Goal: Task Accomplishment & Management: Use online tool/utility

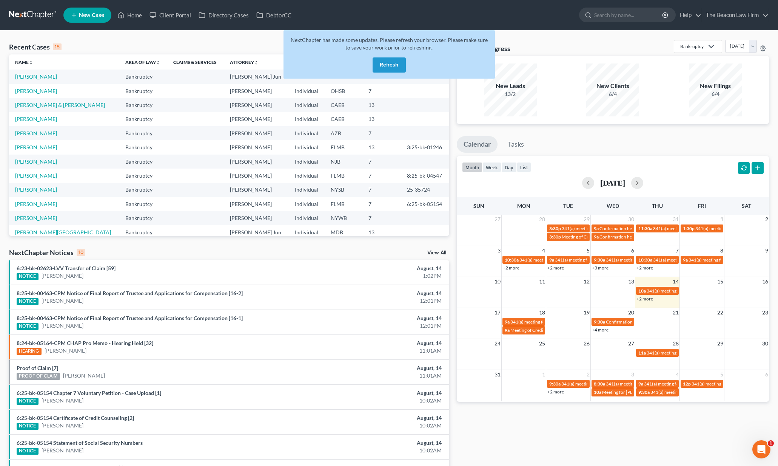
click at [388, 66] on button "Refresh" at bounding box center [389, 64] width 33 height 15
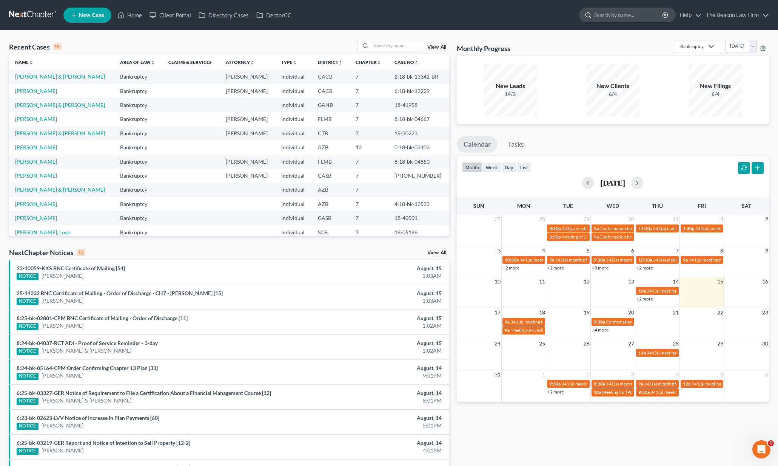
click at [637, 13] on input "search" at bounding box center [628, 15] width 69 height 14
click at [636, 13] on input "search" at bounding box center [628, 15] width 69 height 14
paste input "Leavonne Ibarria"
type input "Leavonne Ibarria"
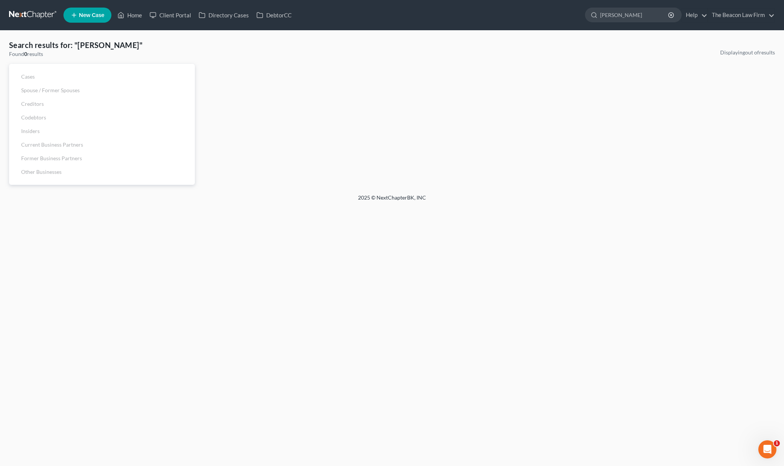
click at [42, 16] on link at bounding box center [33, 15] width 48 height 14
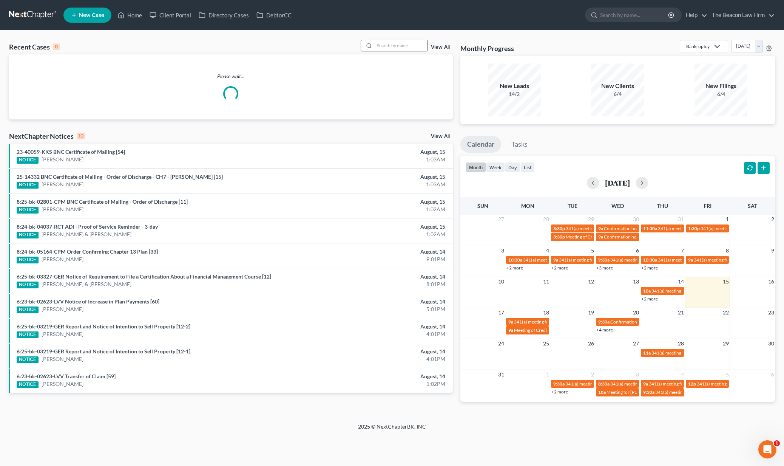
click at [389, 48] on input "search" at bounding box center [401, 45] width 53 height 11
type input "ranisate"
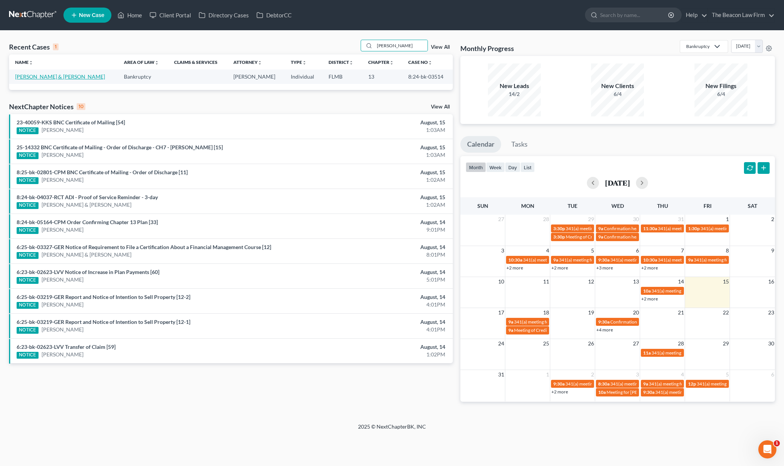
click at [58, 77] on link "[PERSON_NAME] & [PERSON_NAME]" at bounding box center [60, 76] width 90 height 6
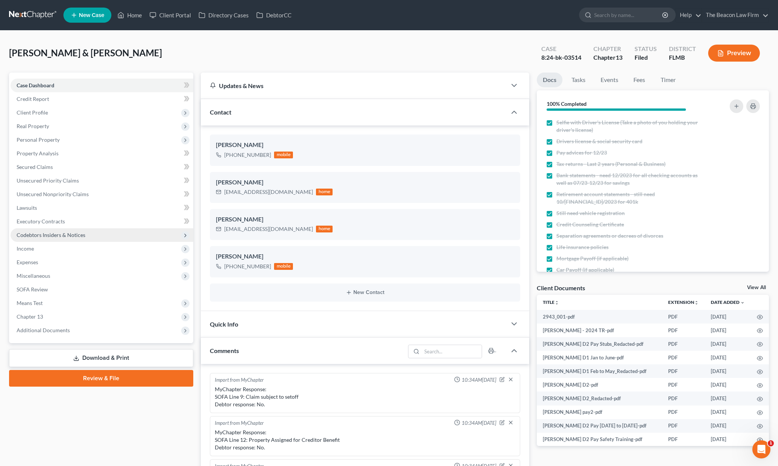
scroll to position [1613, 0]
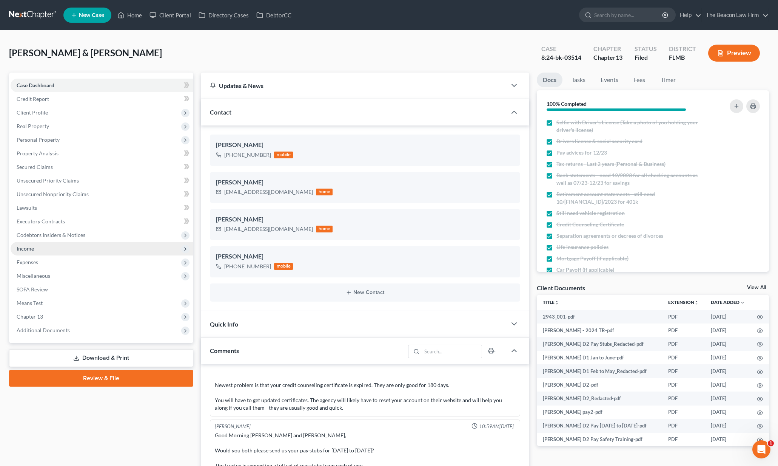
click at [41, 249] on span "Income" at bounding box center [102, 249] width 183 height 14
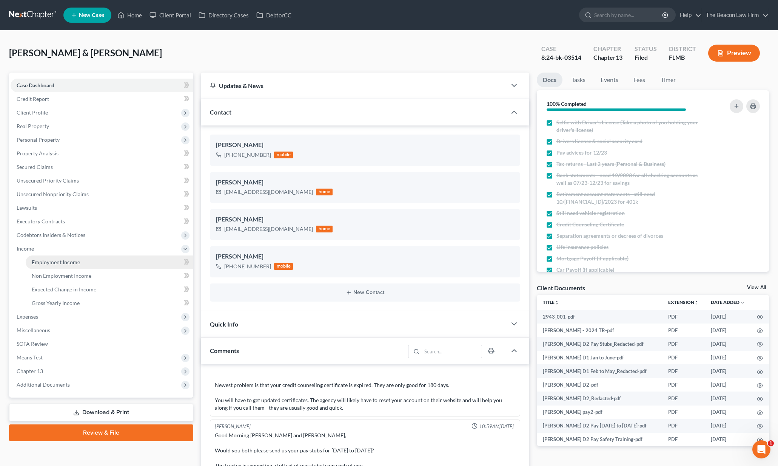
click at [47, 261] on span "Employment Income" at bounding box center [56, 262] width 48 height 6
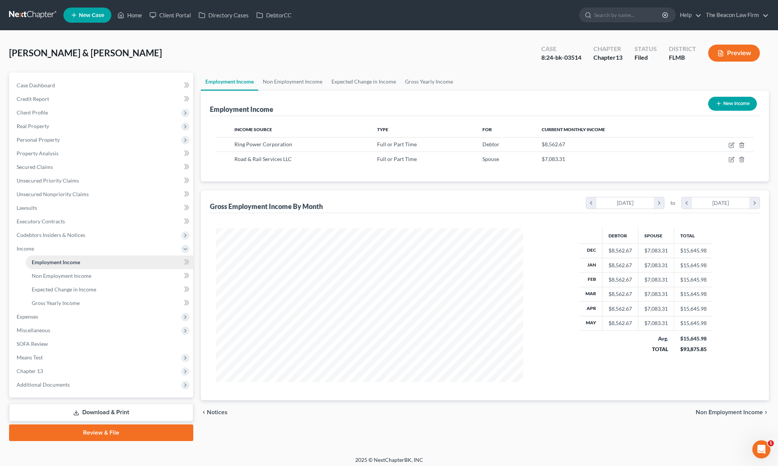
scroll to position [154, 323]
click at [58, 305] on span "Gross Yearly Income" at bounding box center [56, 303] width 48 height 6
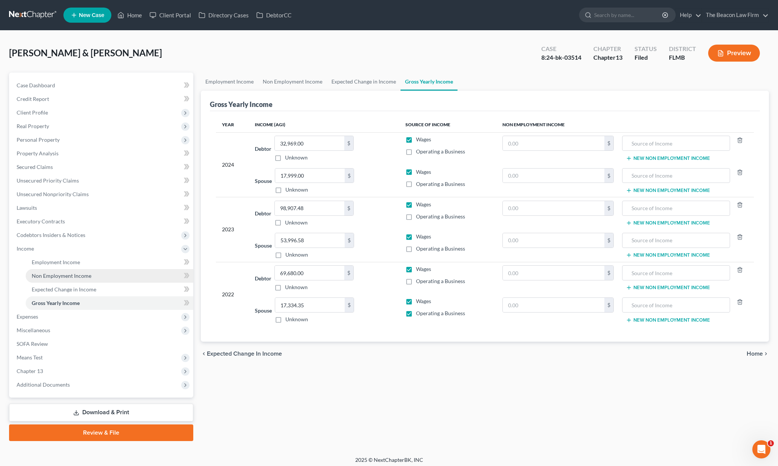
click at [59, 275] on span "Non Employment Income" at bounding box center [62, 275] width 60 height 6
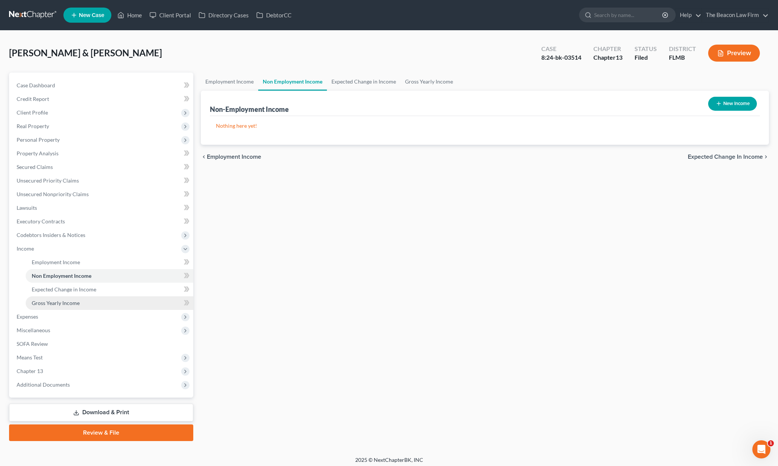
click at [56, 301] on span "Gross Yearly Income" at bounding box center [56, 303] width 48 height 6
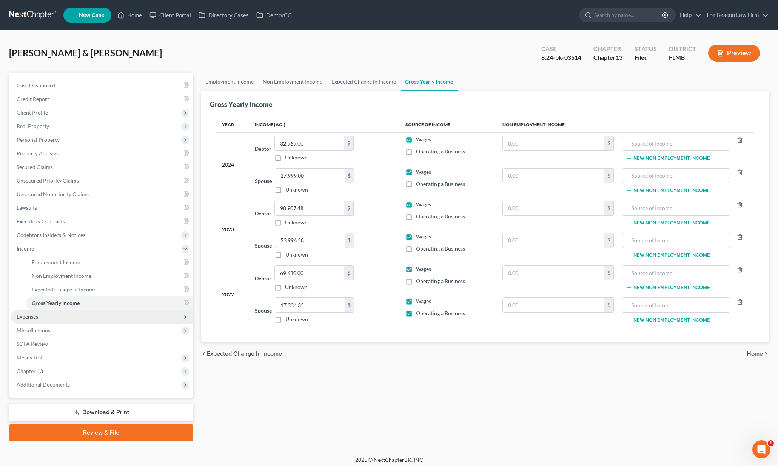
click at [46, 316] on span "Expenses" at bounding box center [102, 317] width 183 height 14
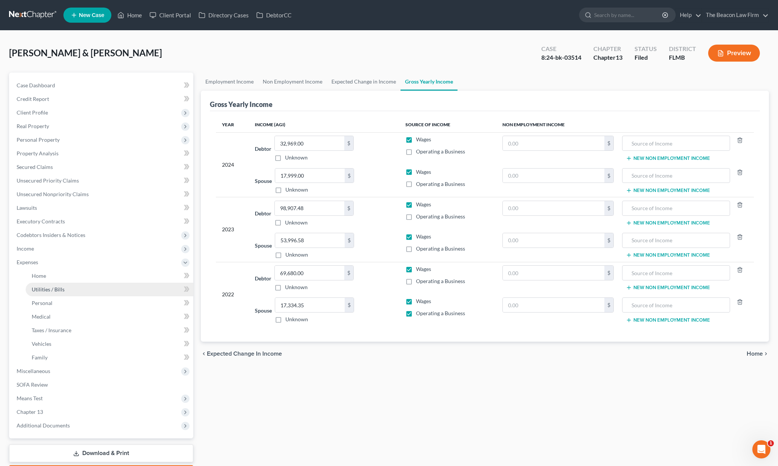
click at [48, 324] on link "Taxes / Insurance" at bounding box center [110, 330] width 168 height 14
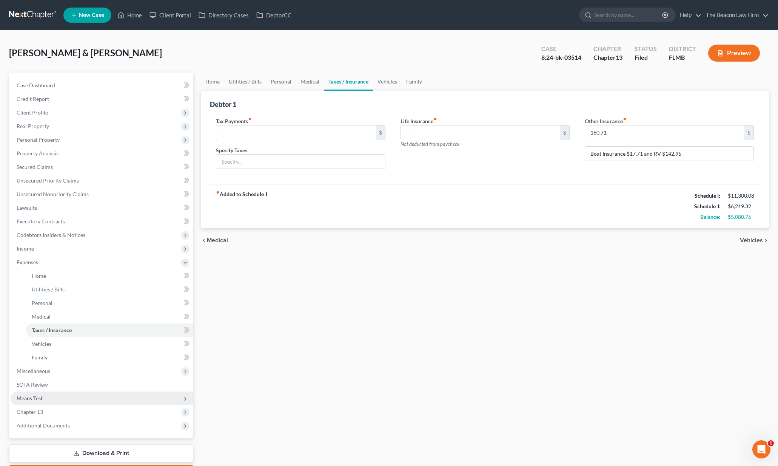
click at [40, 398] on span "Means Test" at bounding box center [30, 398] width 26 height 6
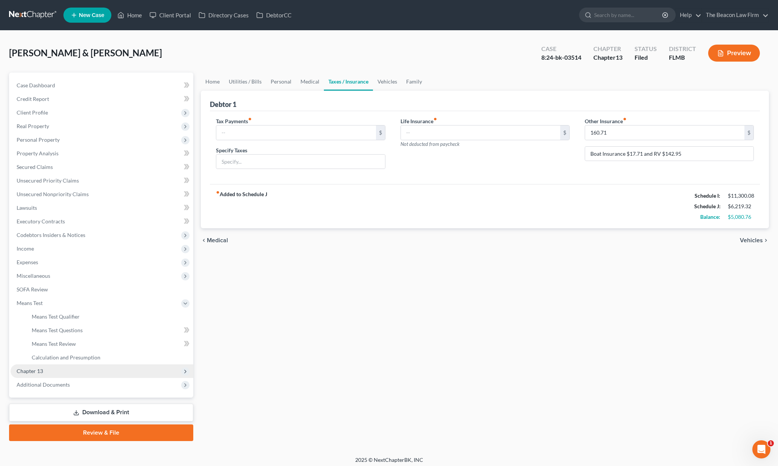
click at [32, 371] on span "Chapter 13" at bounding box center [30, 370] width 26 height 6
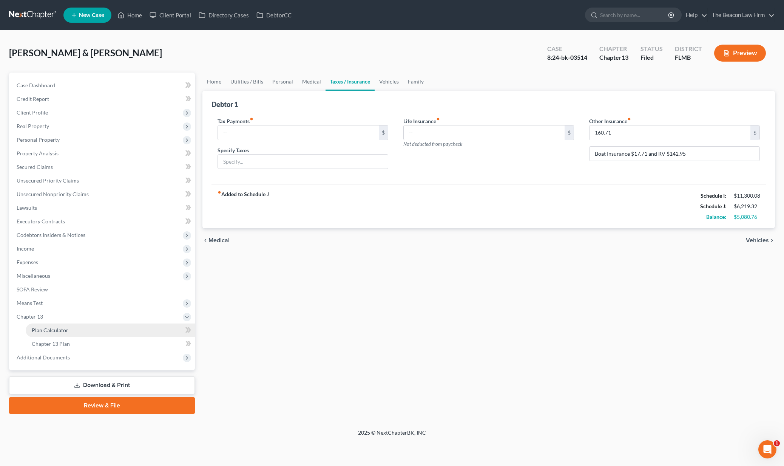
click at [42, 331] on span "Plan Calculator" at bounding box center [50, 330] width 37 height 6
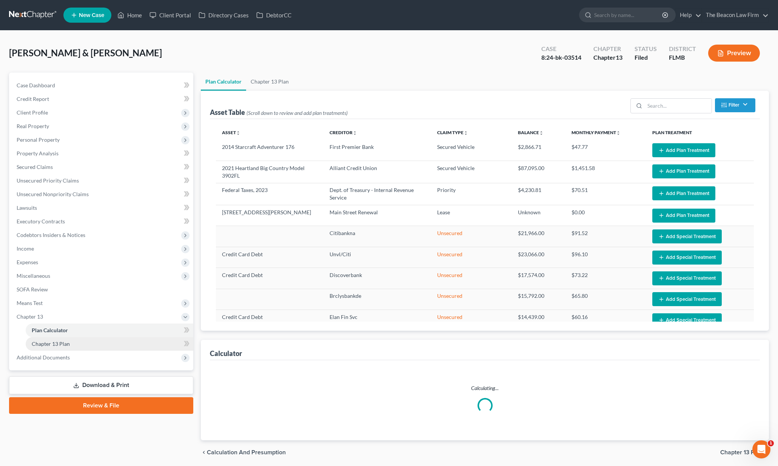
select select "59"
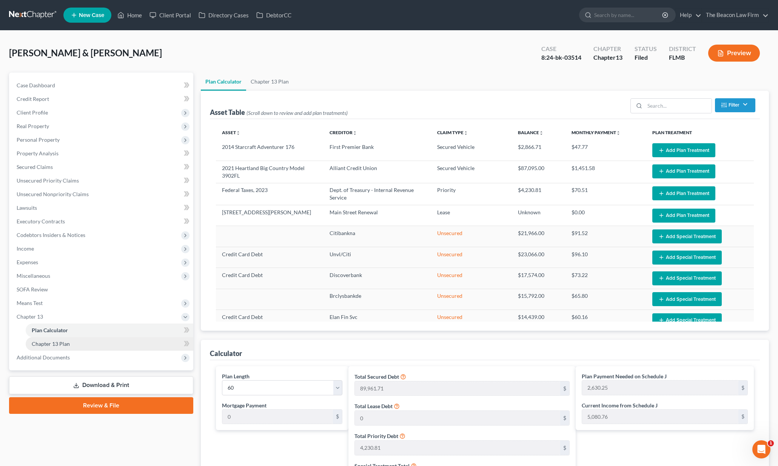
click at [42, 344] on span "Chapter 13 Plan" at bounding box center [51, 343] width 38 height 6
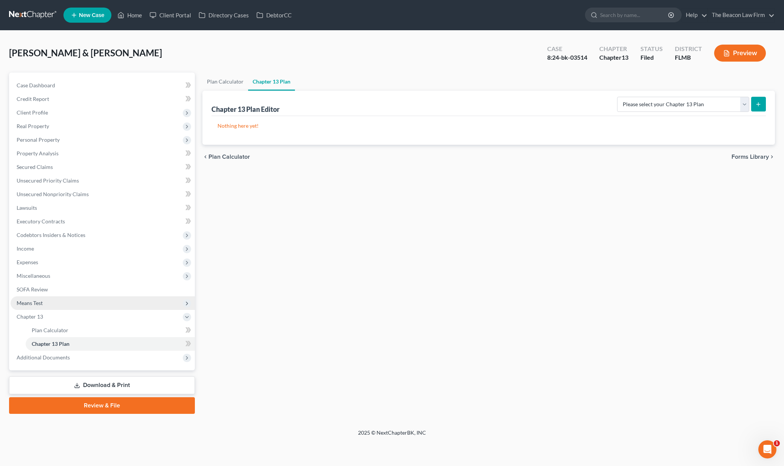
click at [37, 305] on span "Means Test" at bounding box center [30, 303] width 26 height 6
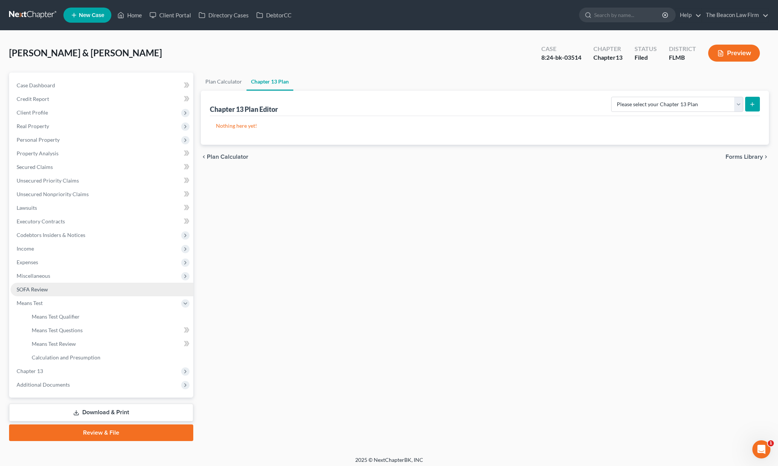
click at [34, 290] on span "SOFA Review" at bounding box center [32, 289] width 31 height 6
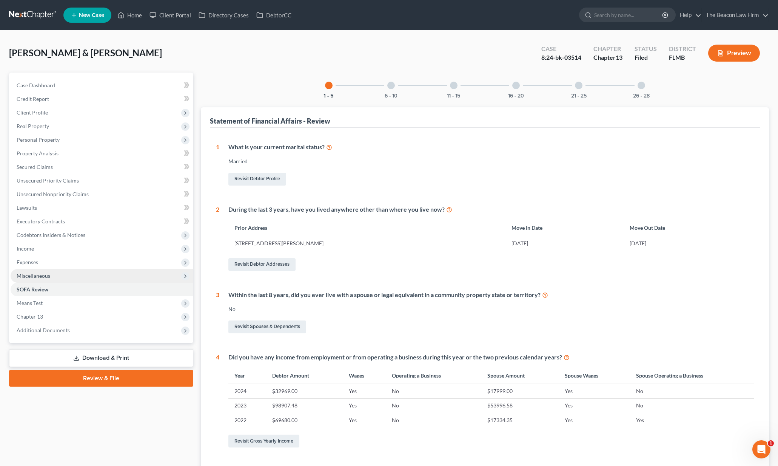
click at [32, 278] on span "Miscellaneous" at bounding box center [34, 275] width 34 height 6
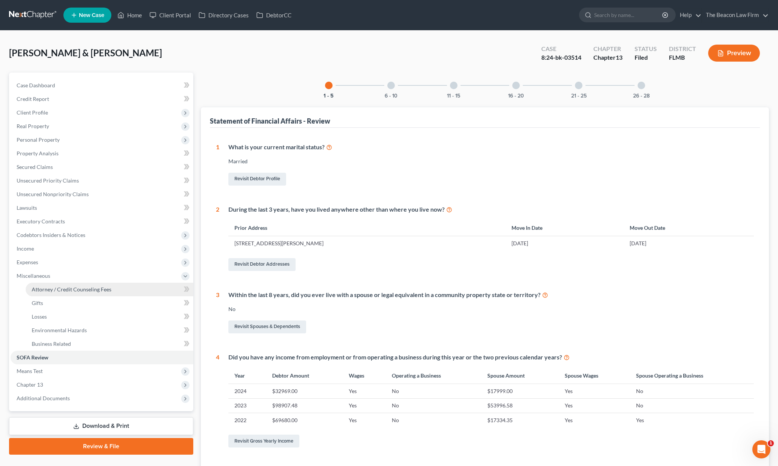
click at [36, 288] on span "Attorney / Credit Counseling Fees" at bounding box center [72, 289] width 80 height 6
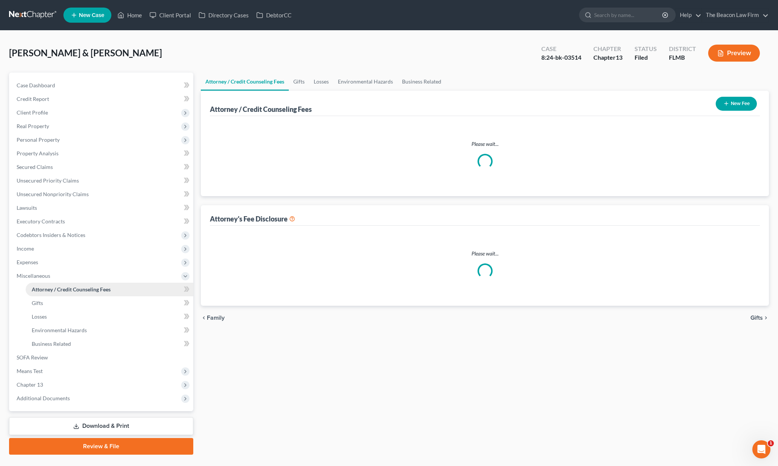
select select "28"
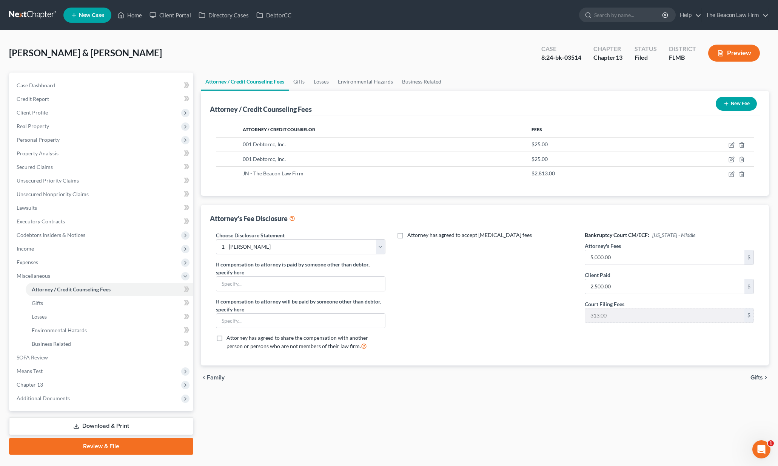
click at [46, 15] on link at bounding box center [33, 15] width 48 height 14
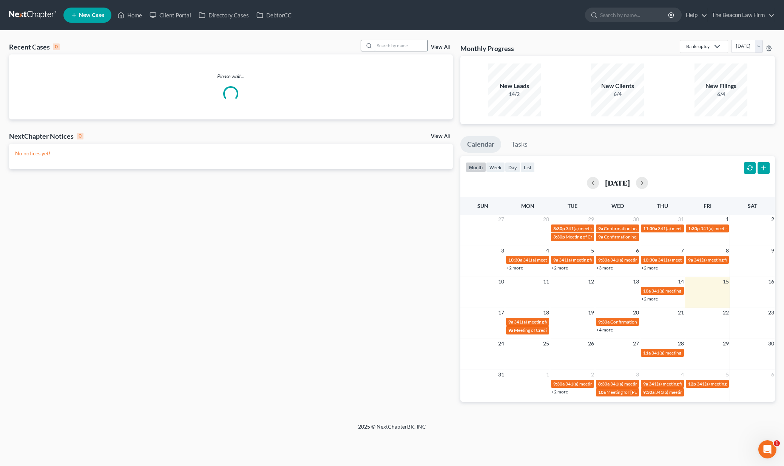
click at [398, 46] on input "search" at bounding box center [401, 45] width 53 height 11
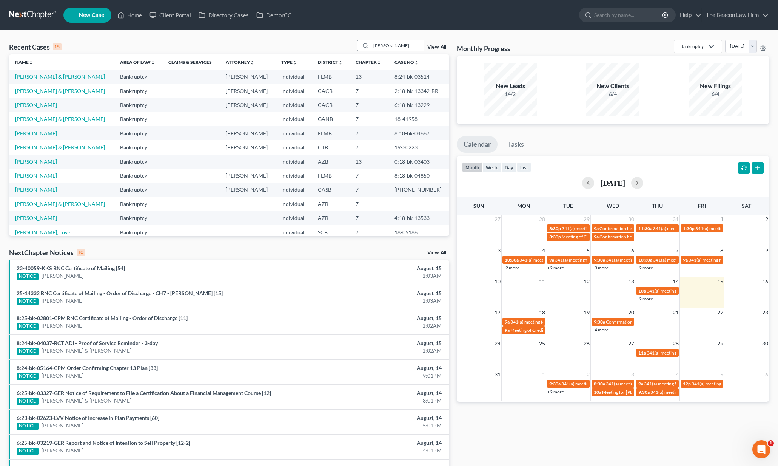
type input "Shikina"
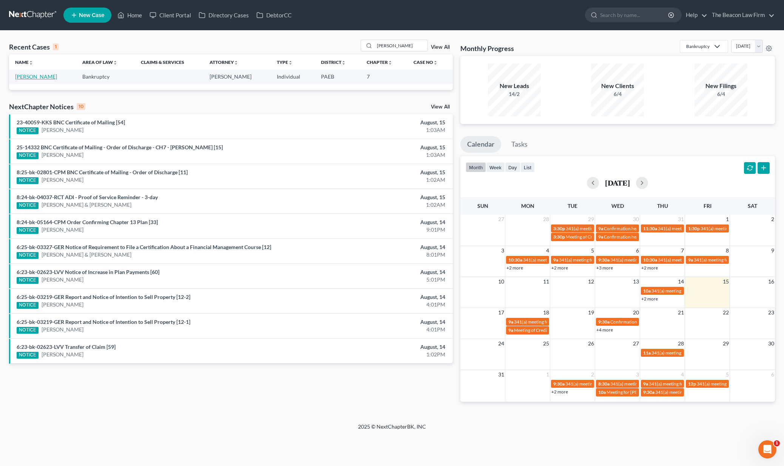
click at [52, 77] on link "[PERSON_NAME]" at bounding box center [36, 76] width 42 height 6
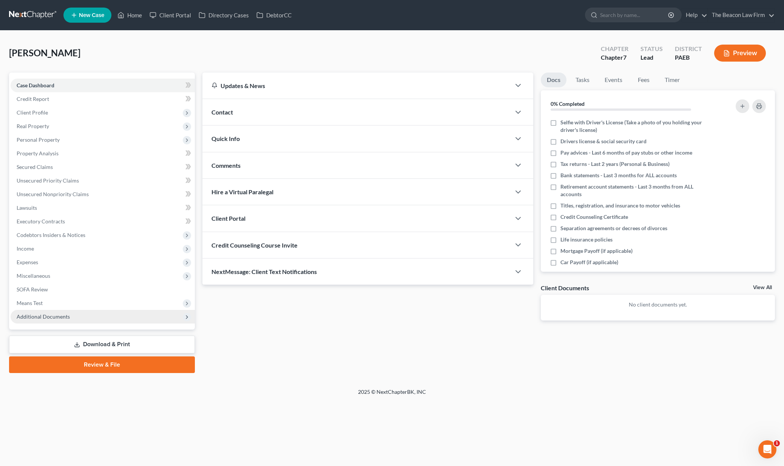
click at [75, 318] on span "Additional Documents" at bounding box center [103, 317] width 184 height 14
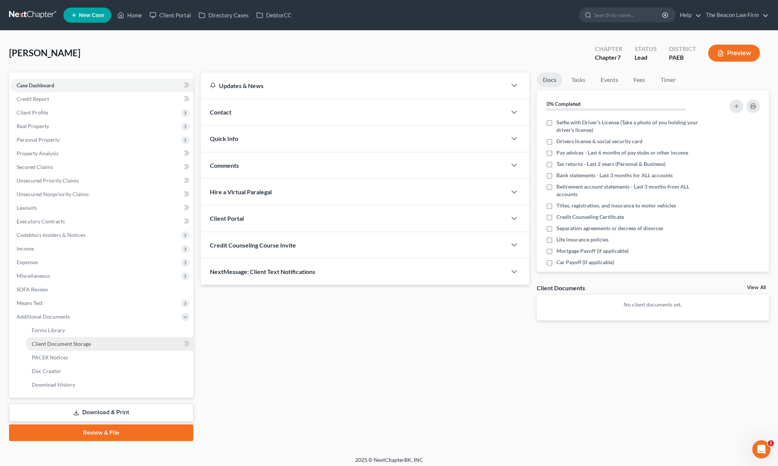
click at [69, 343] on span "Client Document Storage" at bounding box center [61, 343] width 59 height 6
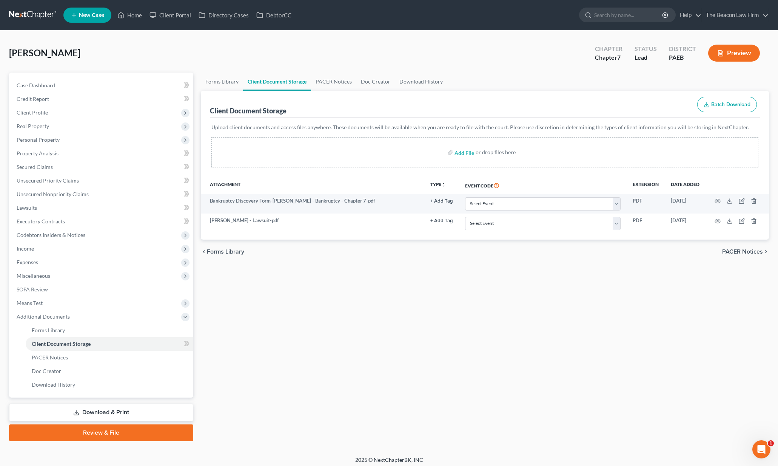
click at [28, 17] on link at bounding box center [33, 15] width 48 height 14
